Goal: Share content

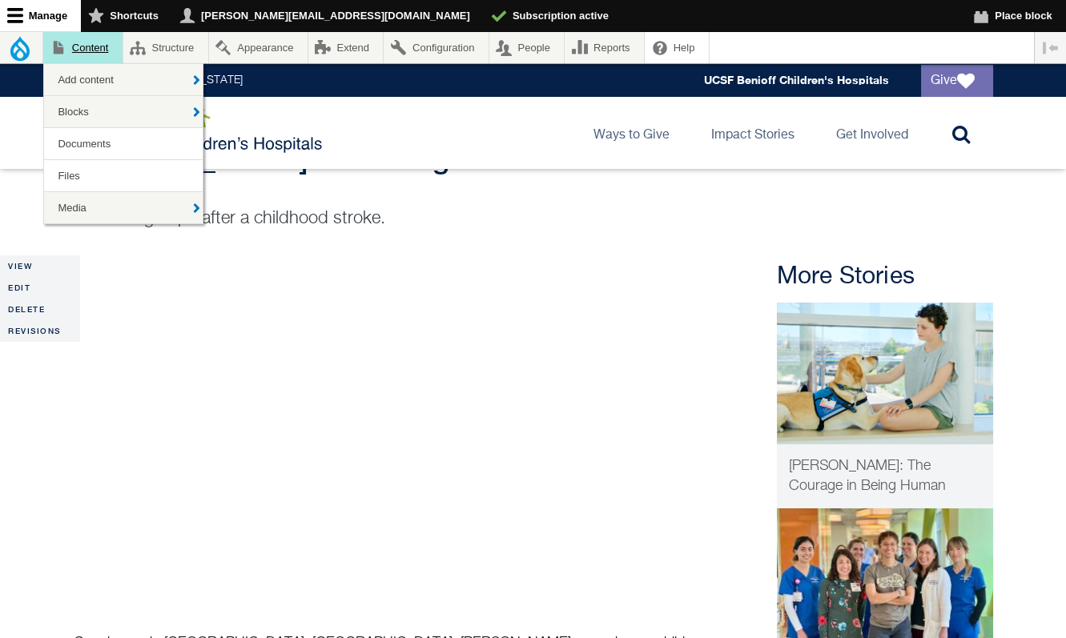
click at [94, 53] on link "Content" at bounding box center [82, 47] width 79 height 31
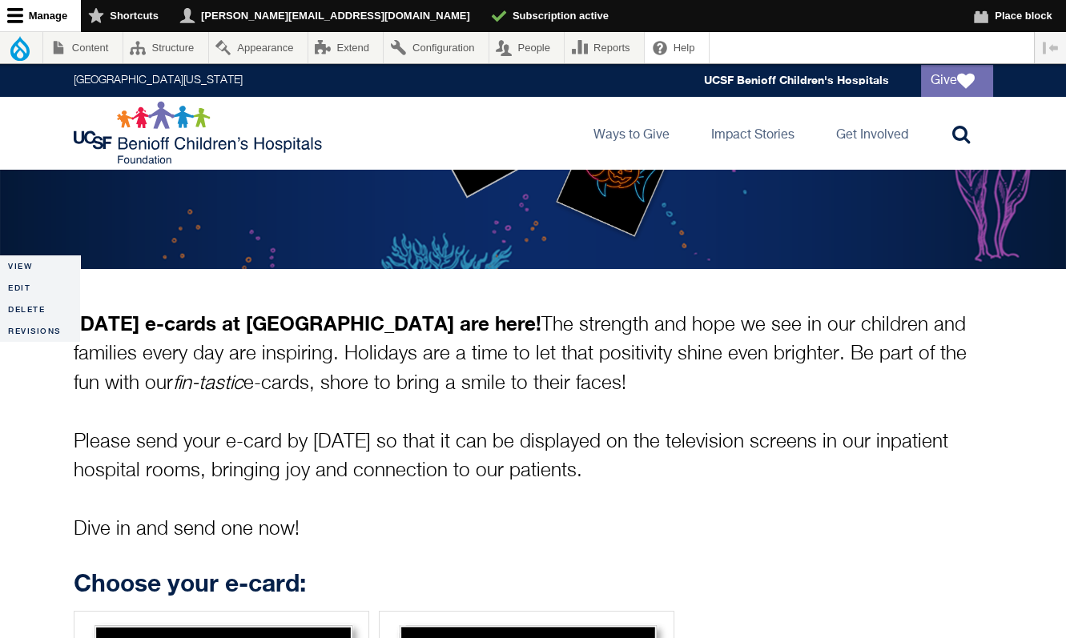
scroll to position [223, 0]
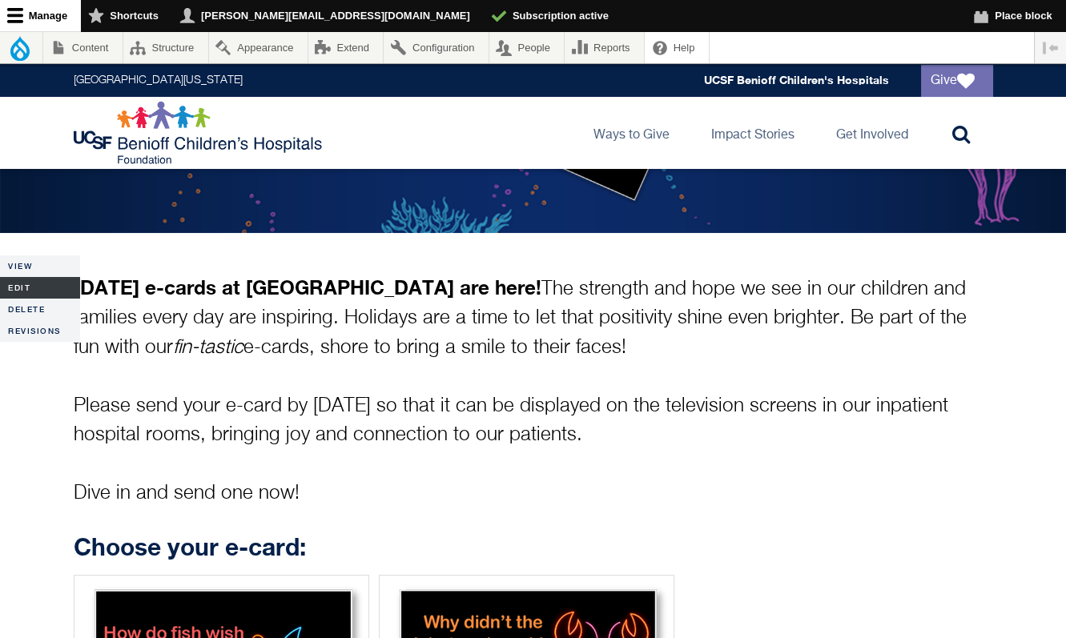
drag, startPoint x: 751, startPoint y: 348, endPoint x: 78, endPoint y: 296, distance: 675.4
click at [197, 311] on p "Halloween e-cards at UCSF Benioff Children’s Hospitals are here! The strength a…" at bounding box center [533, 390] width 919 height 235
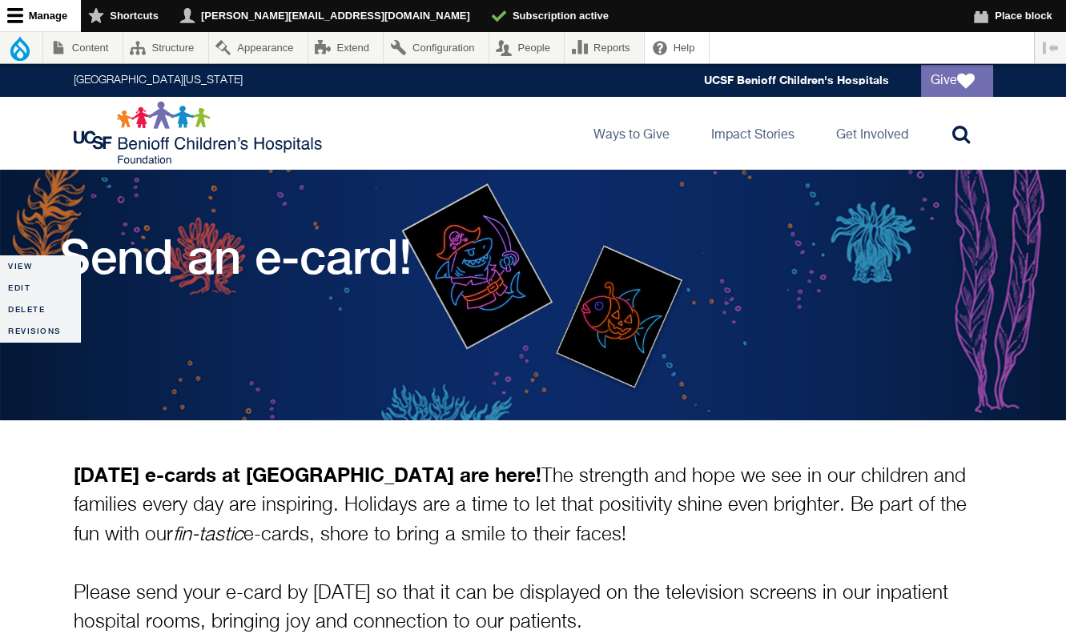
scroll to position [58, 0]
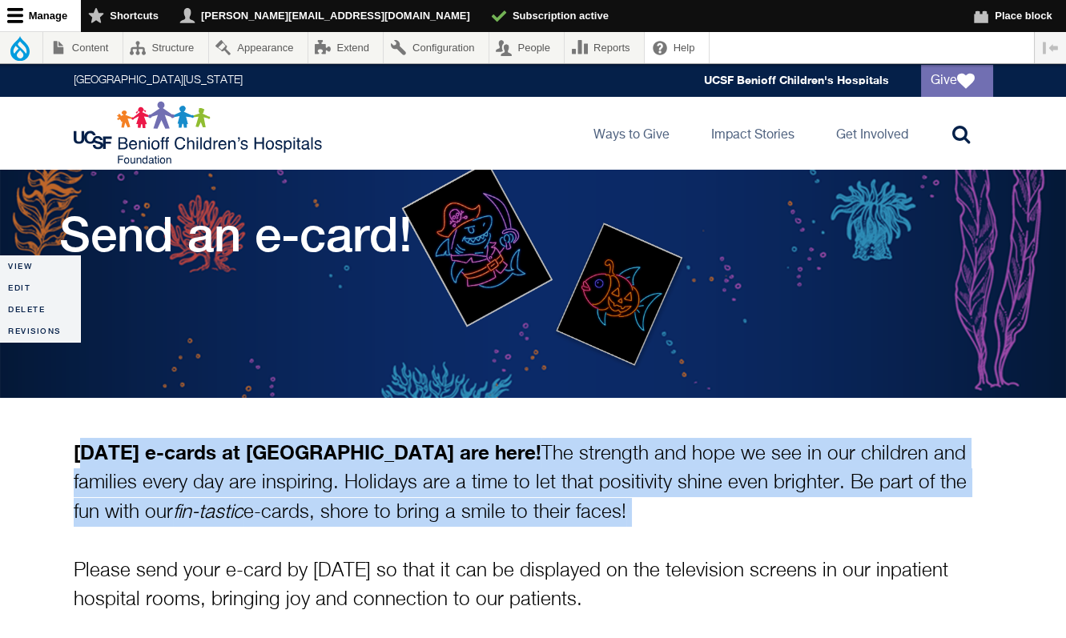
drag, startPoint x: 73, startPoint y: 450, endPoint x: 878, endPoint y: 532, distance: 808.9
click at [878, 532] on p "Halloween e-cards at UCSF Benioff Children’s Hospitals are here! The strength a…" at bounding box center [533, 555] width 919 height 235
copy p "Halloween e-cards at UCSF Benioff Children’s Hospitals are here! The strength a…"
